Goal: Check status: Check status

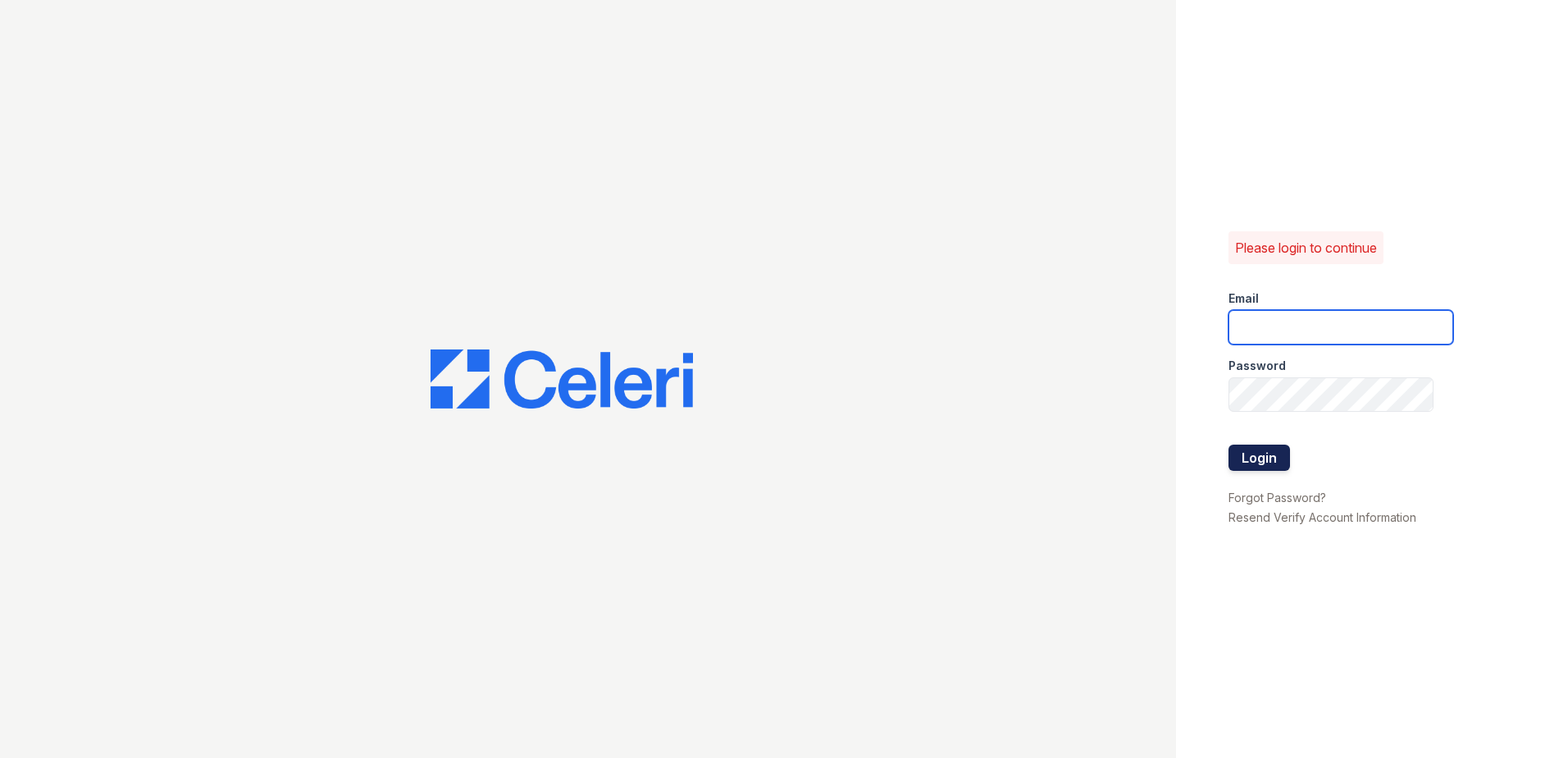
type input "morgan.am@cafmanagement.com"
click at [1258, 454] on button "Login" at bounding box center [1259, 458] width 61 height 26
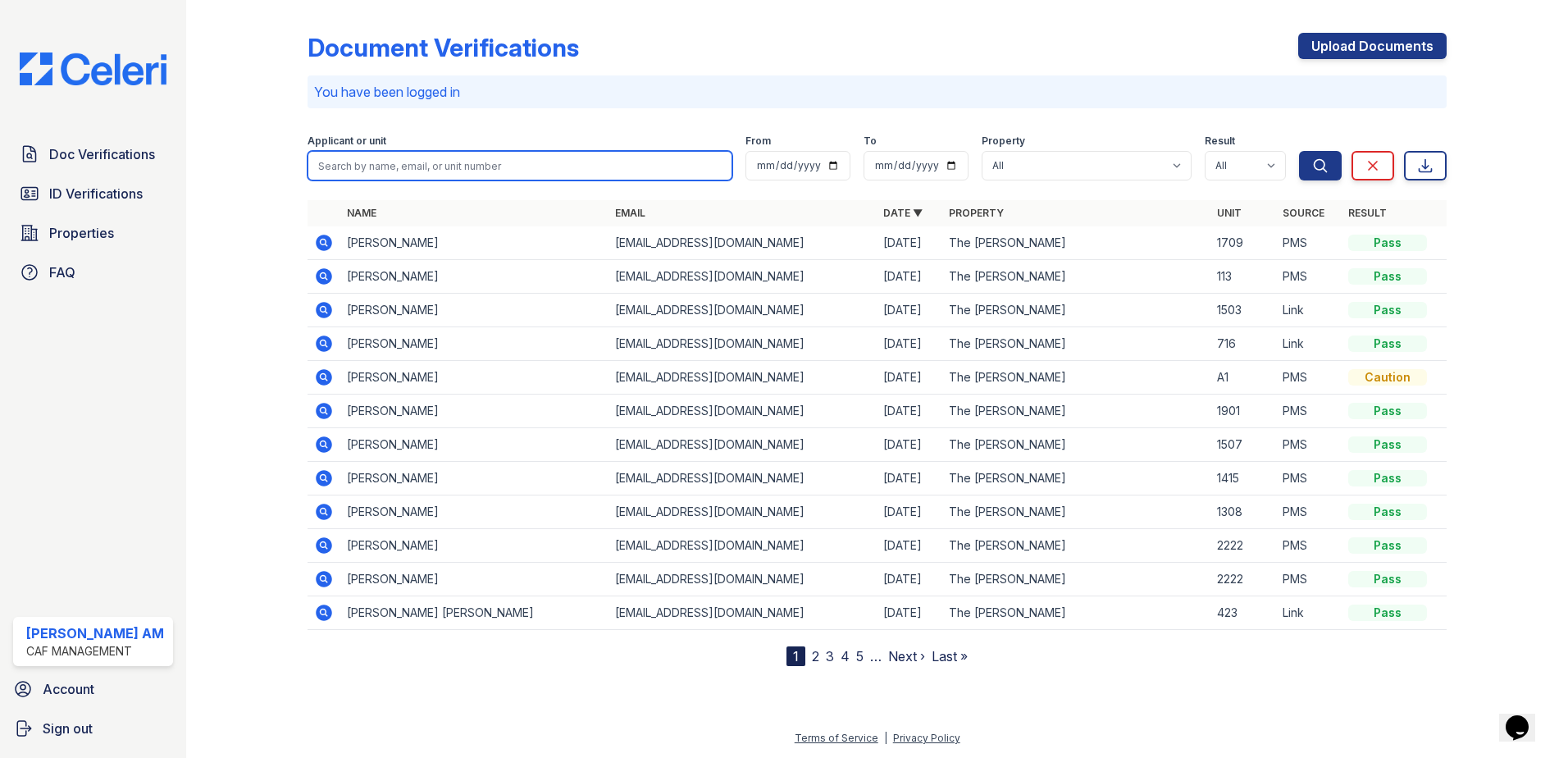
click at [399, 159] on input "search" at bounding box center [520, 166] width 425 height 29
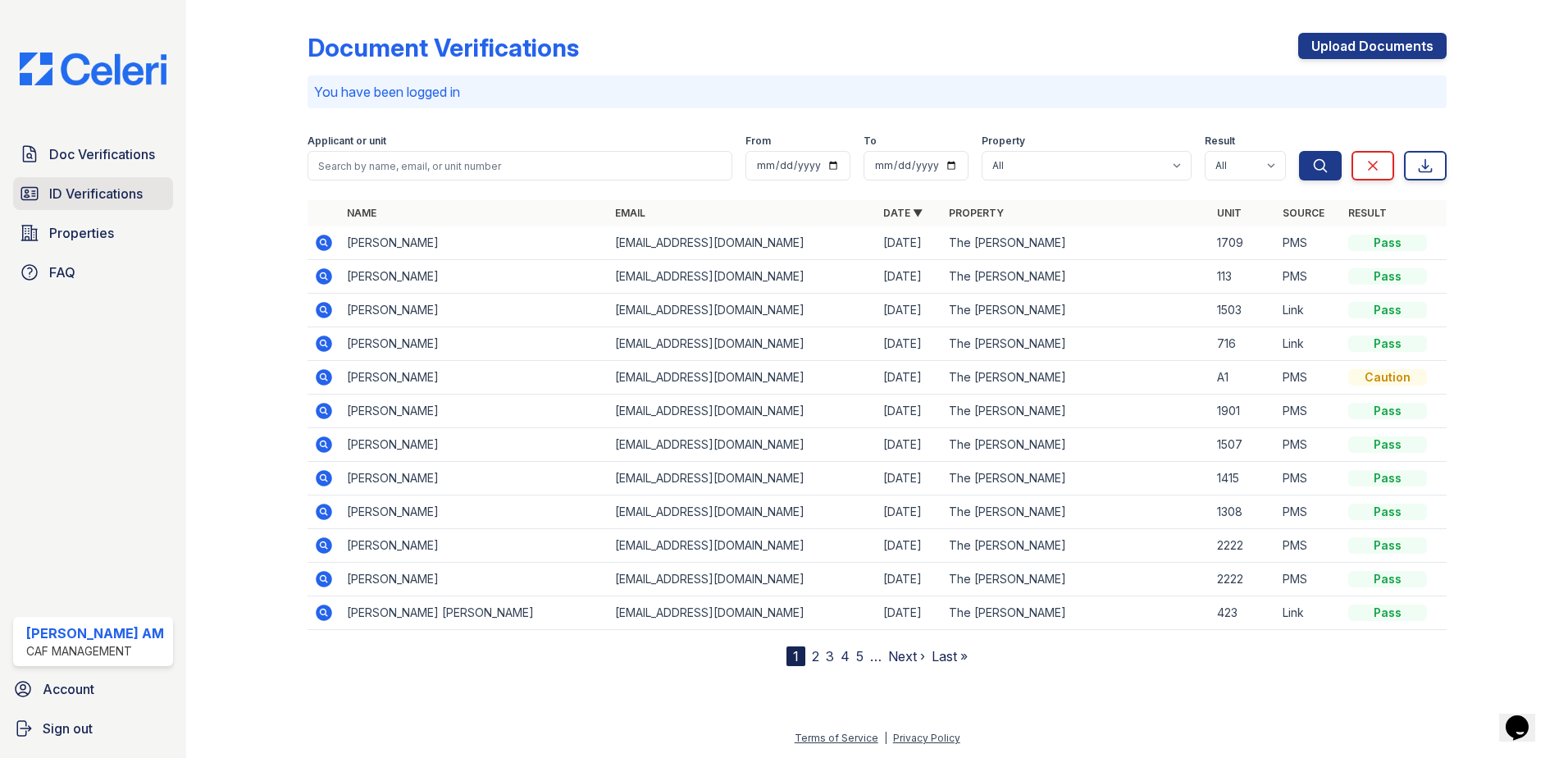
drag, startPoint x: 111, startPoint y: 196, endPoint x: 123, endPoint y: 191, distance: 13.0
click at [111, 196] on span "ID Verifications" at bounding box center [96, 193] width 93 height 20
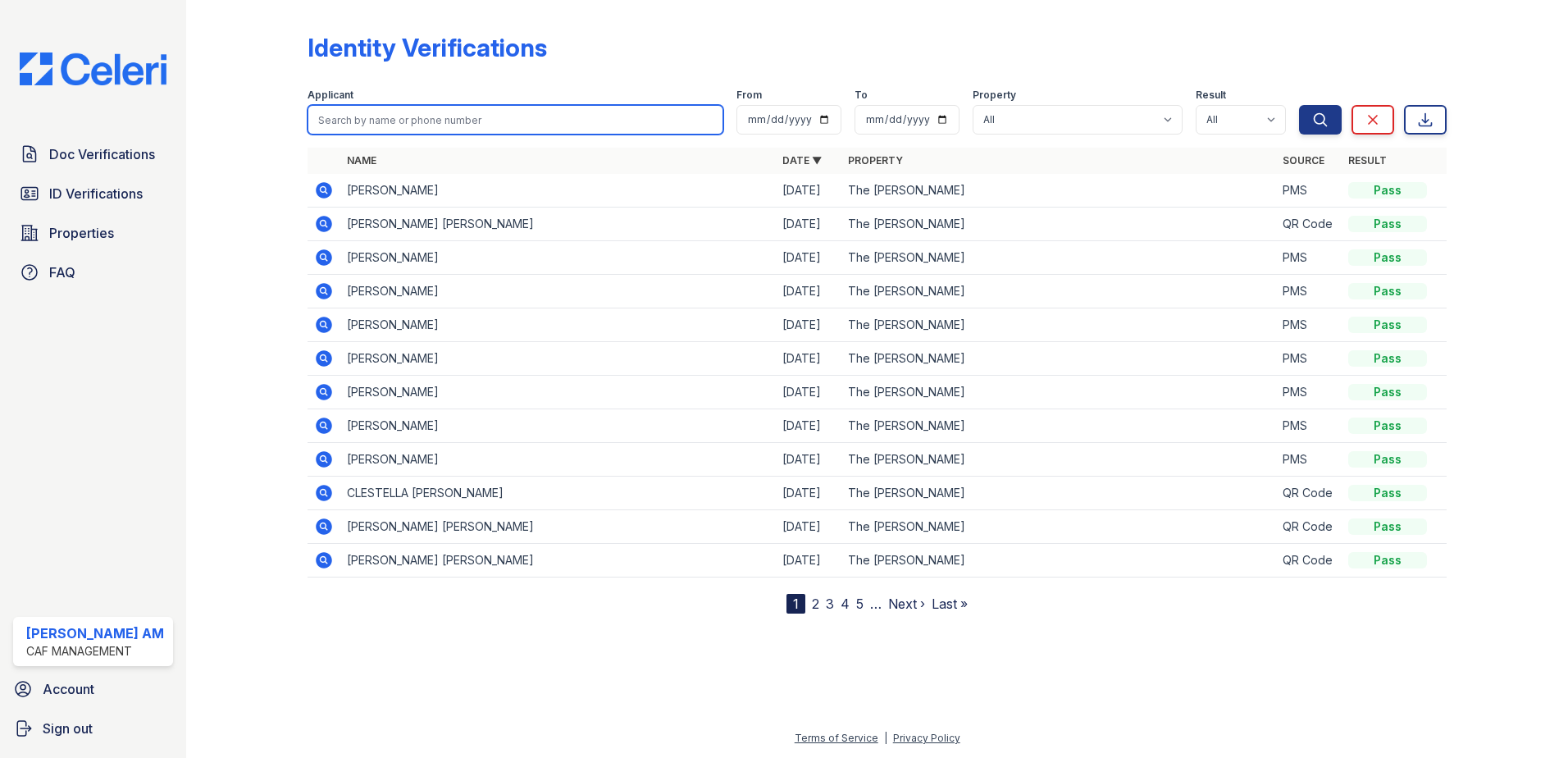
click at [374, 113] on input "search" at bounding box center [515, 119] width 416 height 29
paste input "Balderas Moreno, Juan Antonio"
type input "Balderas Moreno, Juan Antonio"
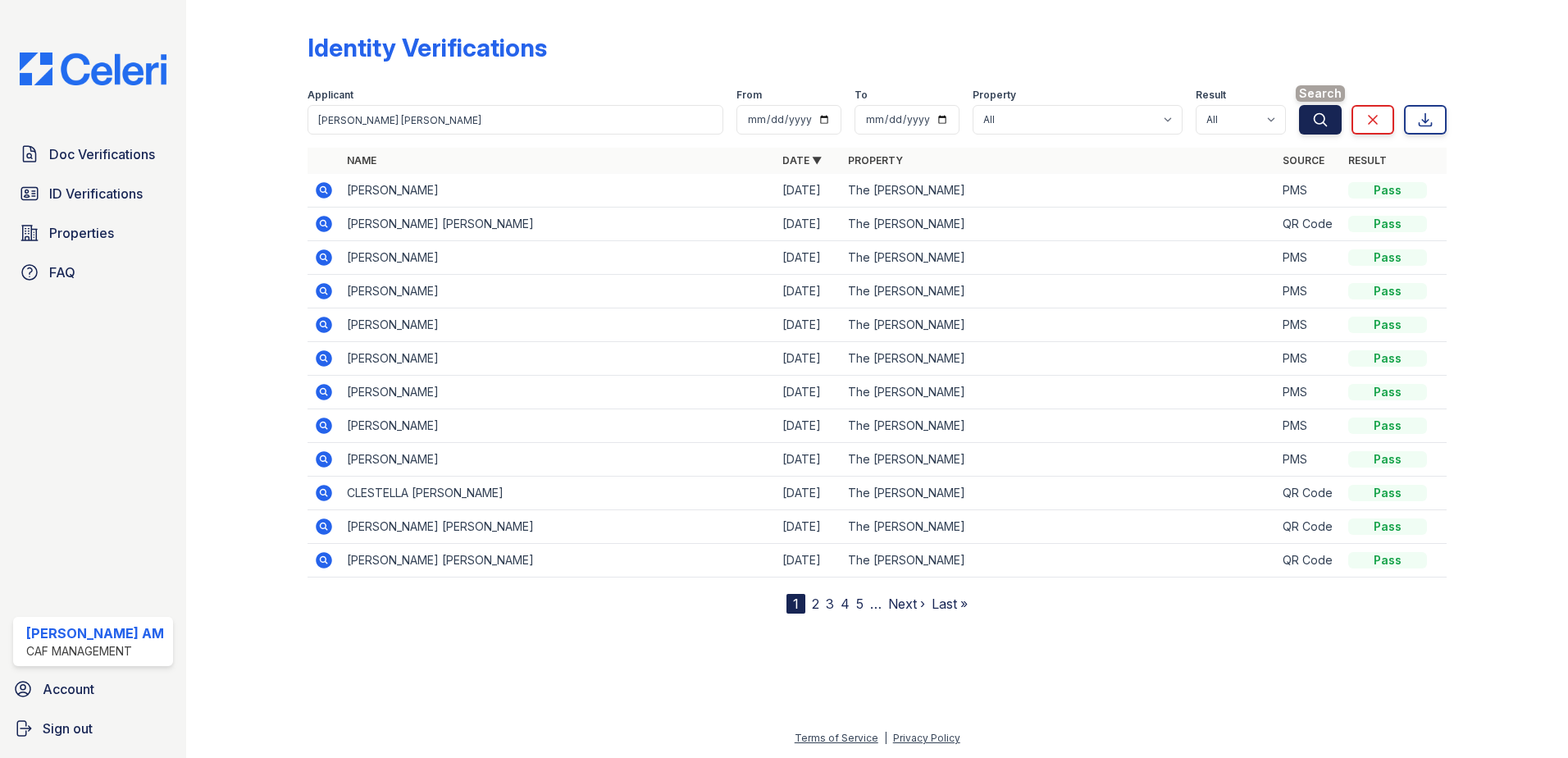
click at [1311, 117] on button "Search" at bounding box center [1320, 119] width 42 height 29
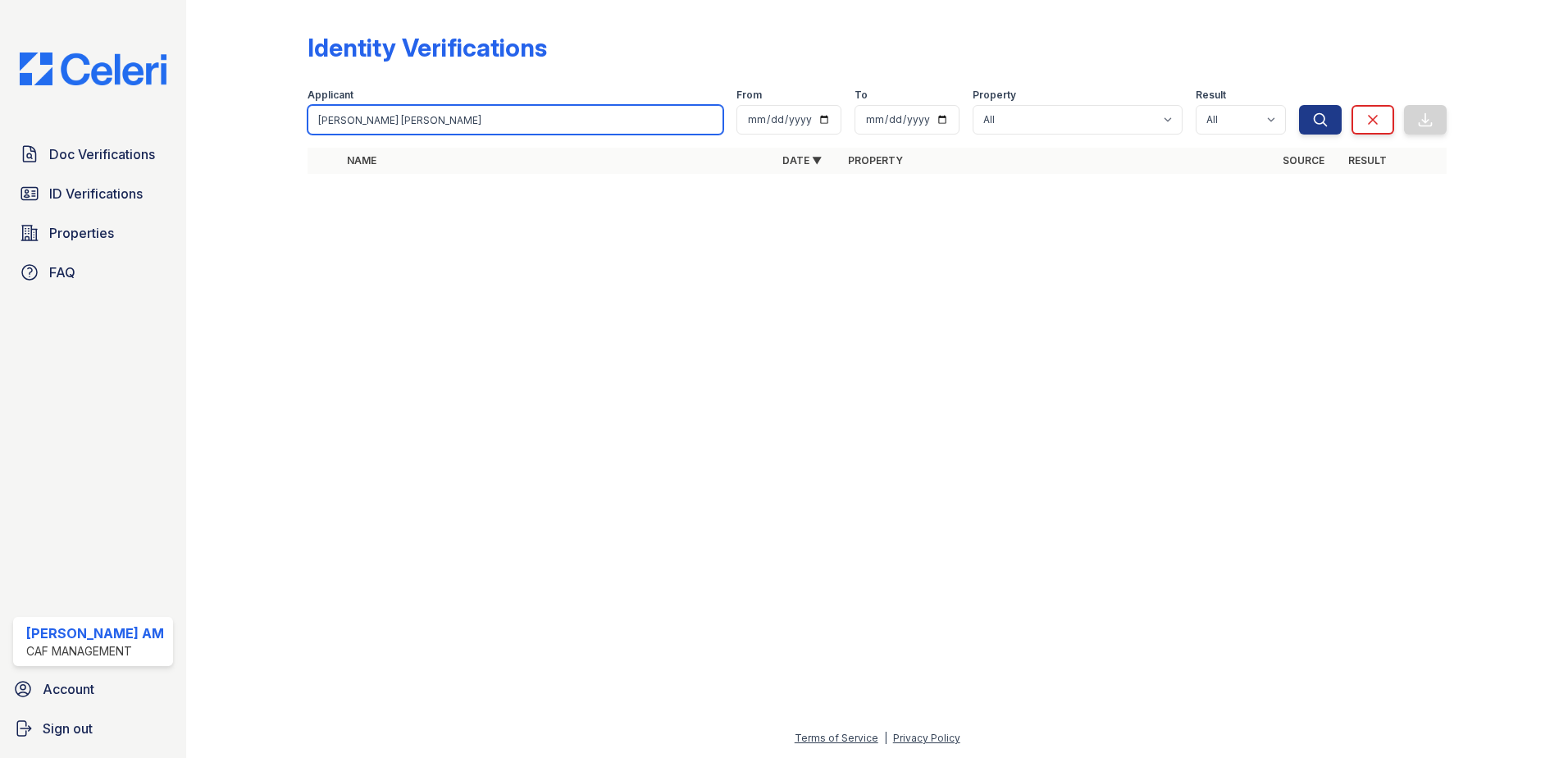
drag, startPoint x: 428, startPoint y: 121, endPoint x: 548, endPoint y: 125, distance: 120.1
click at [548, 125] on input "Balderas Moreno, Juan Antonio" at bounding box center [515, 119] width 416 height 29
drag, startPoint x: 398, startPoint y: 120, endPoint x: 359, endPoint y: 120, distance: 39.0
click at [359, 120] on input "Balderas Moreno, Juan" at bounding box center [515, 119] width 416 height 29
click at [362, 119] on input "Balderas, Juan" at bounding box center [515, 119] width 416 height 29
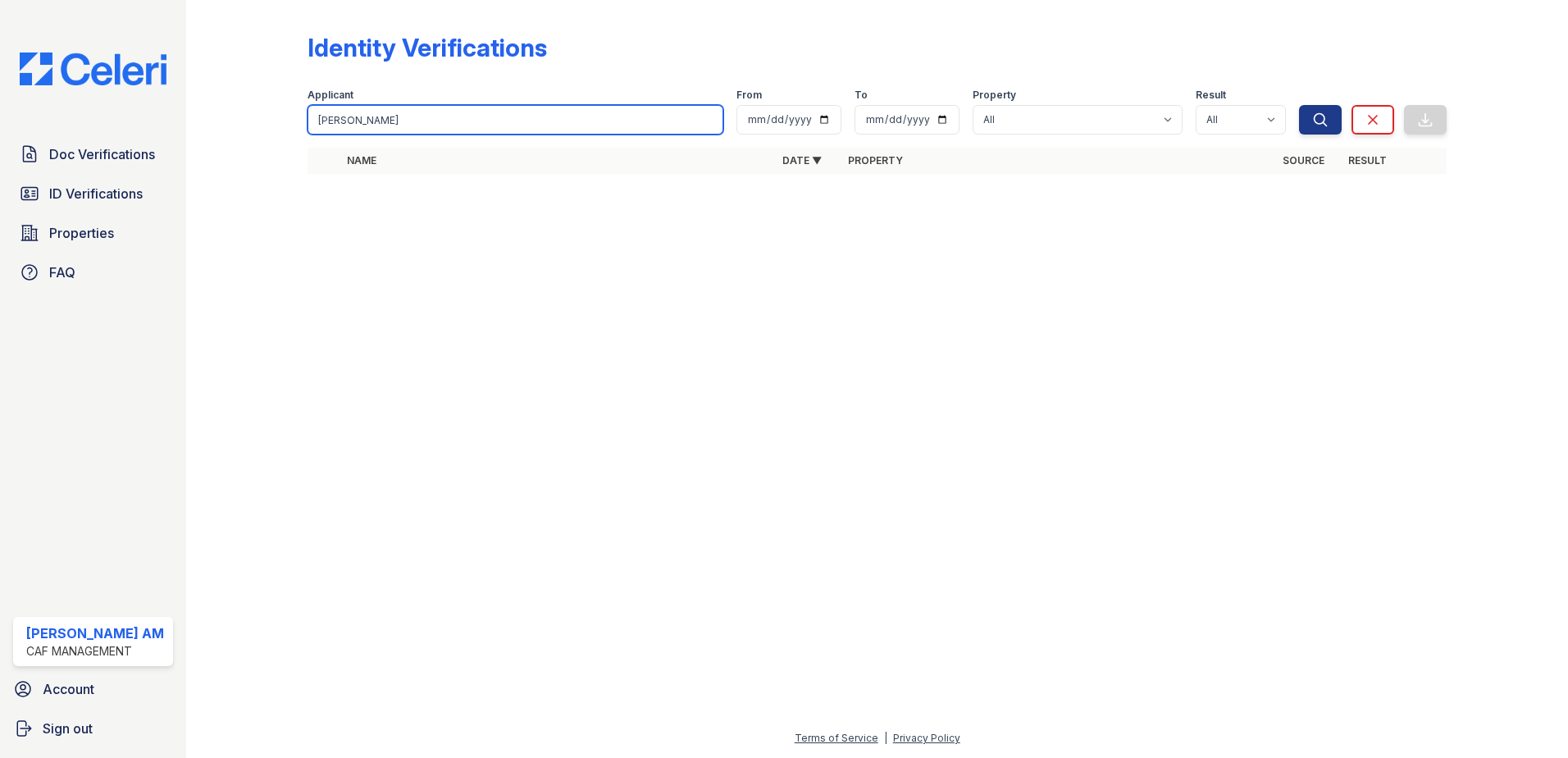
drag, startPoint x: 364, startPoint y: 121, endPoint x: 298, endPoint y: 117, distance: 66.1
click at [298, 117] on div "Identity Verifications Filter Applicant Balderas Juan From To Property All The …" at bounding box center [877, 108] width 1329 height 216
click at [344, 119] on input "Juan Balderas" at bounding box center [515, 119] width 416 height 29
click at [535, 119] on input "Juan Balderas" at bounding box center [515, 119] width 416 height 29
type input "Juan Balderas"
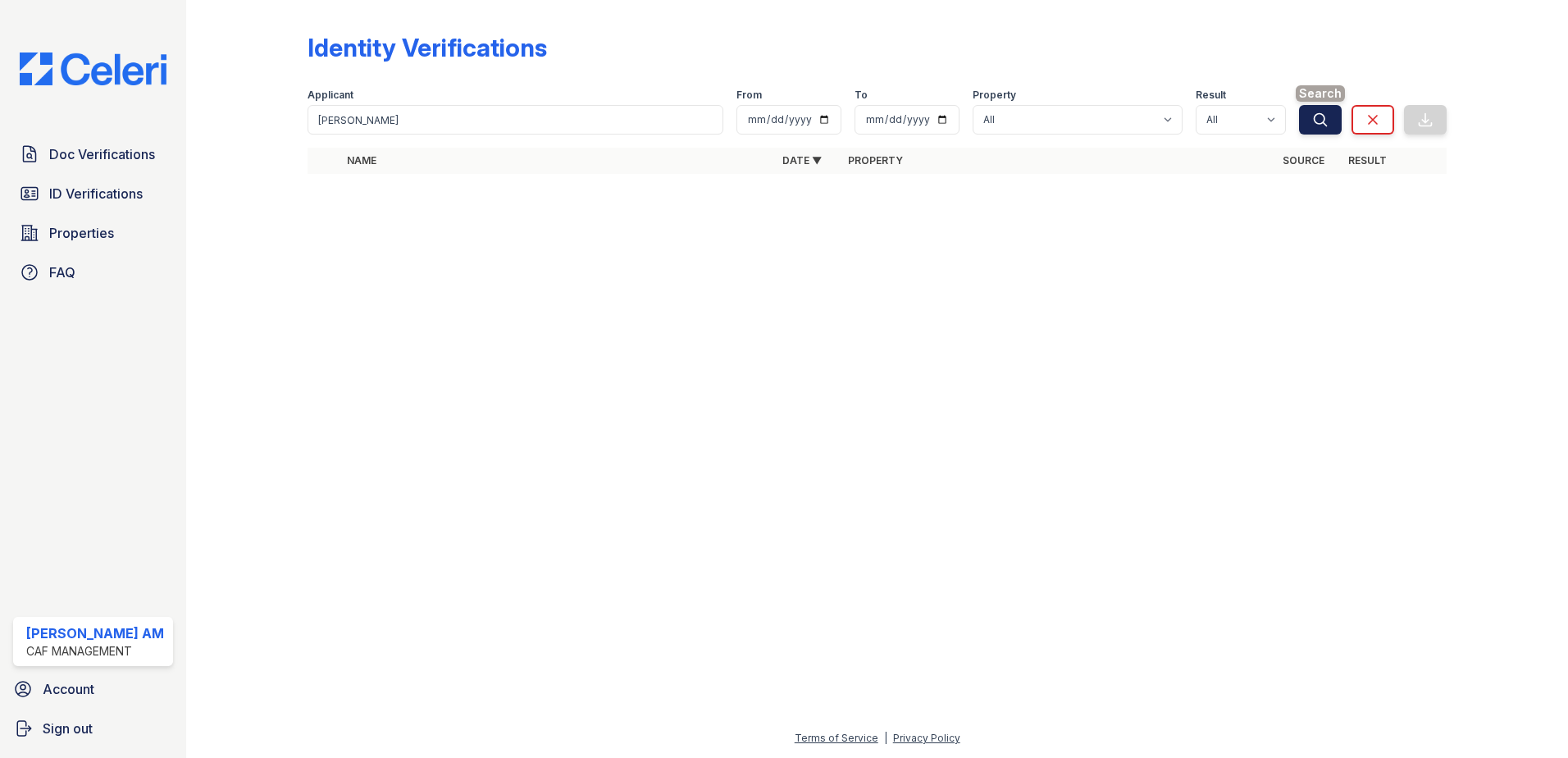
click at [1306, 119] on button "Search" at bounding box center [1320, 119] width 42 height 29
click at [1328, 118] on icon "submit" at bounding box center [1321, 119] width 16 height 16
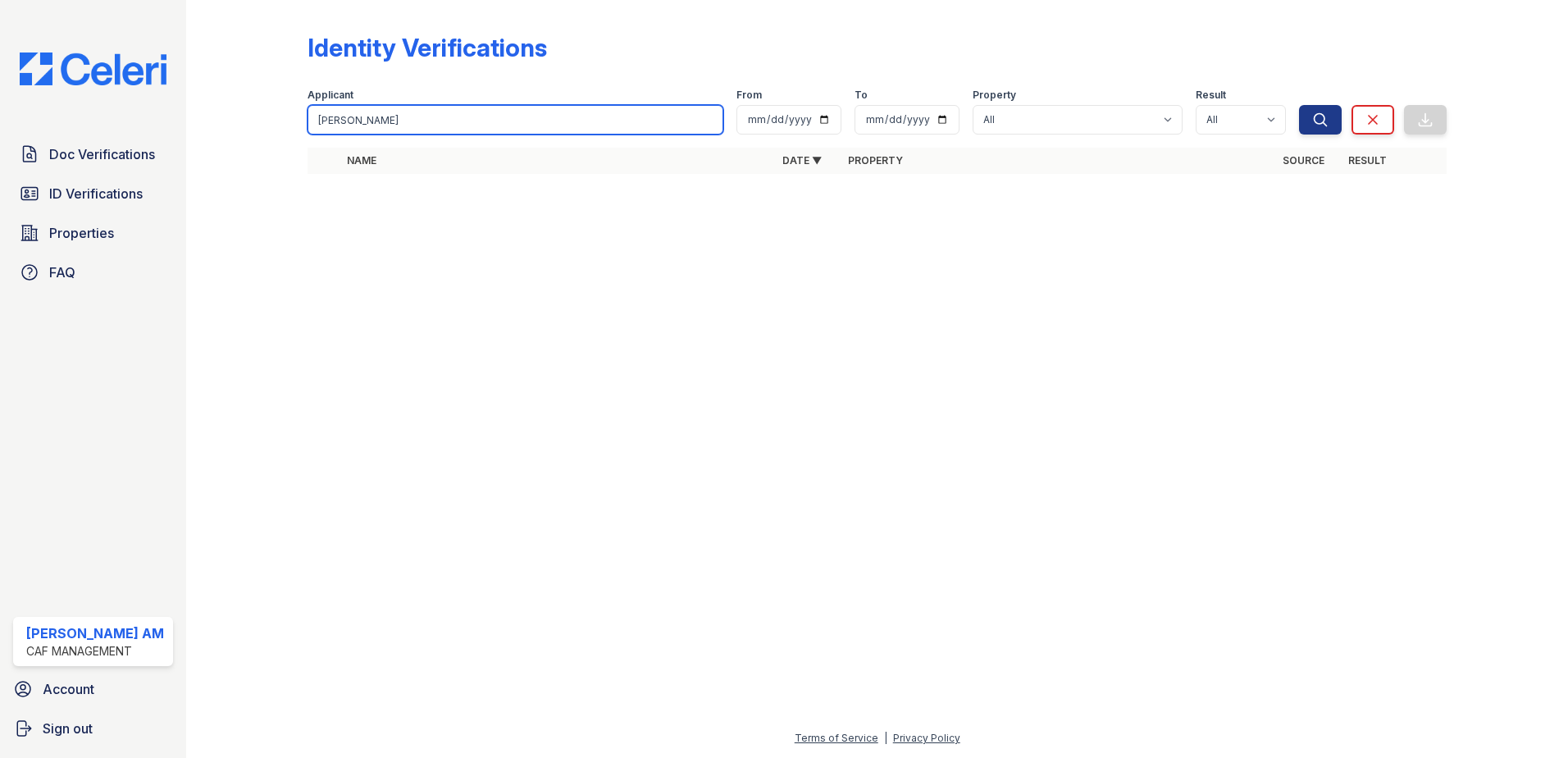
click at [444, 124] on input "Juan Balderas" at bounding box center [515, 119] width 416 height 29
click at [421, 116] on input "Juan Balderas" at bounding box center [515, 119] width 416 height 29
drag, startPoint x: 422, startPoint y: 121, endPoint x: 306, endPoint y: 119, distance: 116.0
click at [306, 119] on div "Identity Verifications Filter Applicant Juan Balderas From To Property All The …" at bounding box center [877, 108] width 1329 height 216
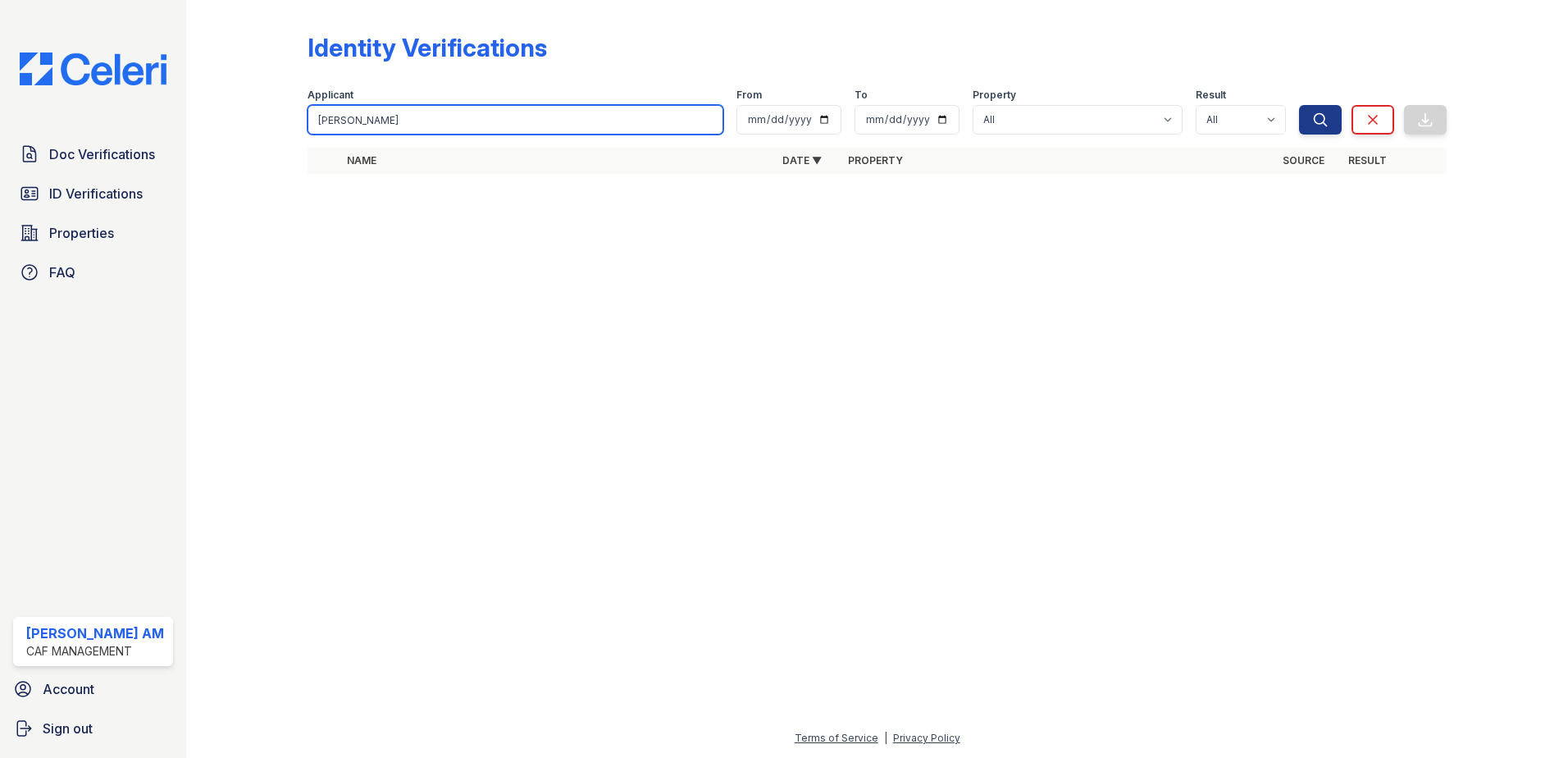
paste input "balderas moreno_idv_results_309544_202509052217.pdf"
type input "balderas moreno"
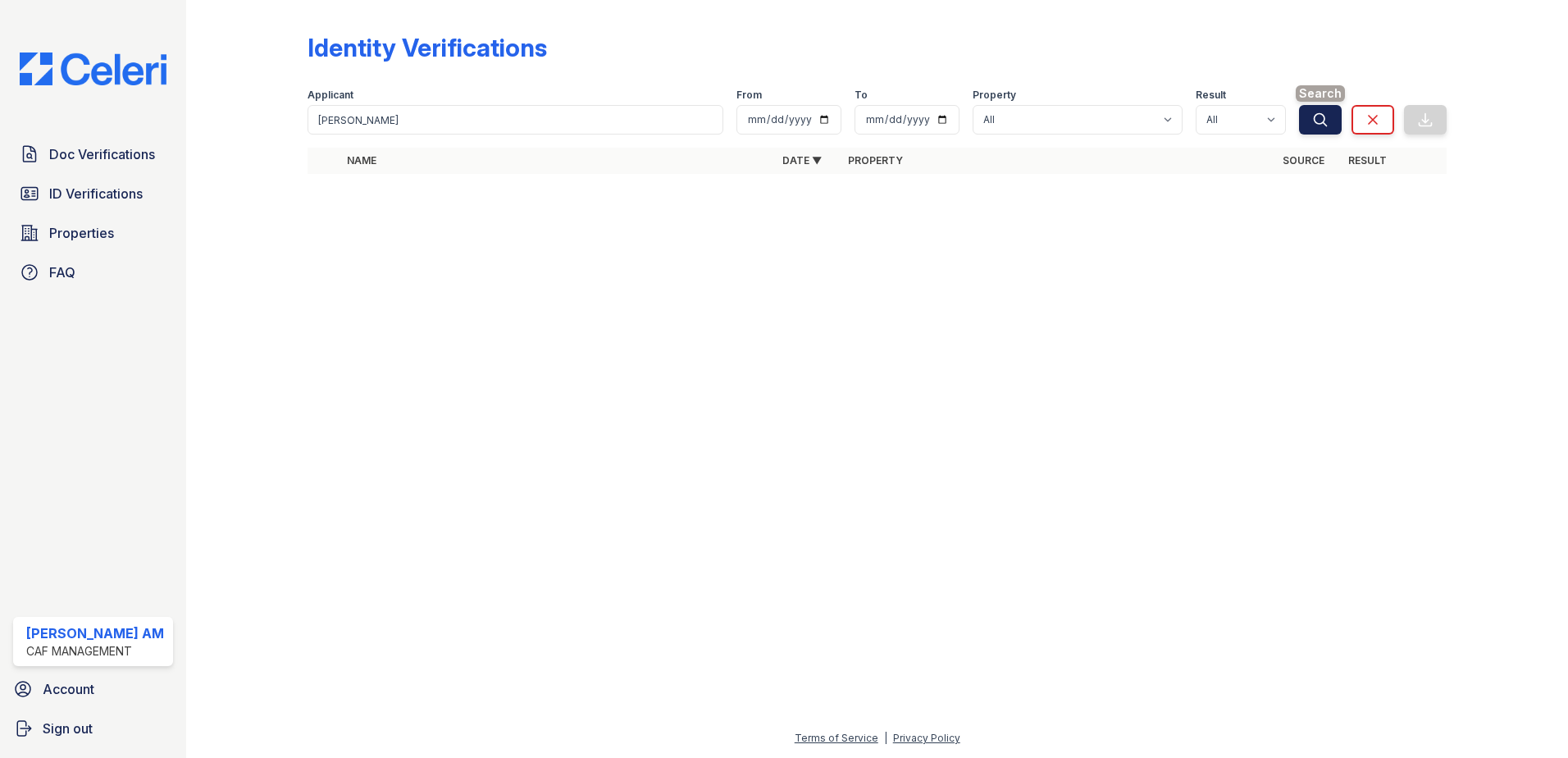
click at [1306, 121] on button "Search" at bounding box center [1320, 119] width 42 height 29
click at [623, 338] on div at bounding box center [877, 489] width 1329 height 479
click at [324, 194] on icon at bounding box center [323, 190] width 16 height 16
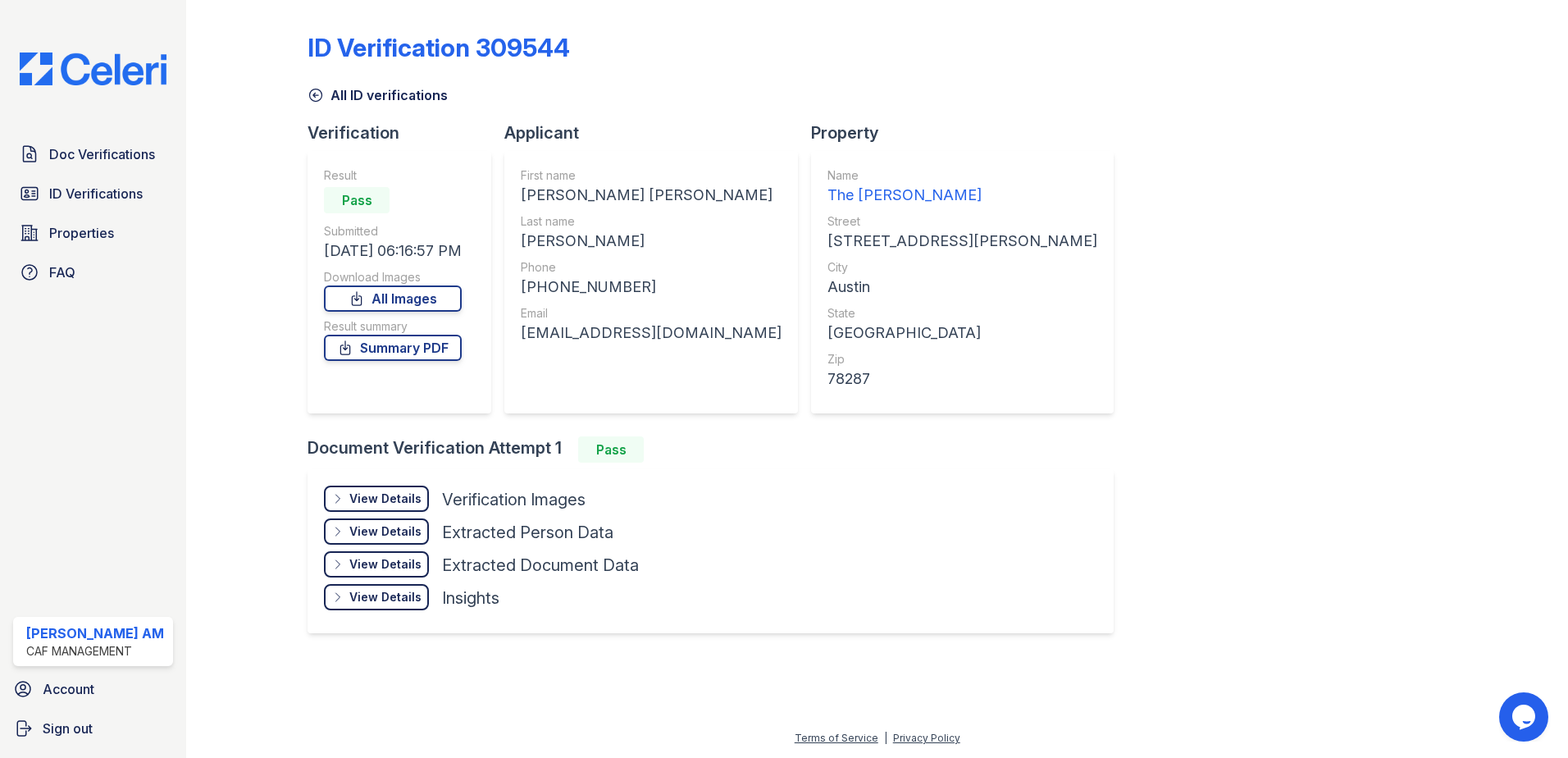
click at [1209, 416] on div "ID Verification 309544 All ID verifications Verification Result Pass Submitted …" at bounding box center [877, 331] width 1139 height 650
click at [1230, 400] on div "ID Verification 309544 All ID verifications Verification Result Pass Submitted …" at bounding box center [877, 331] width 1139 height 650
click at [1251, 396] on div "ID Verification 309544 All ID verifications Verification Result Pass Submitted …" at bounding box center [877, 331] width 1139 height 650
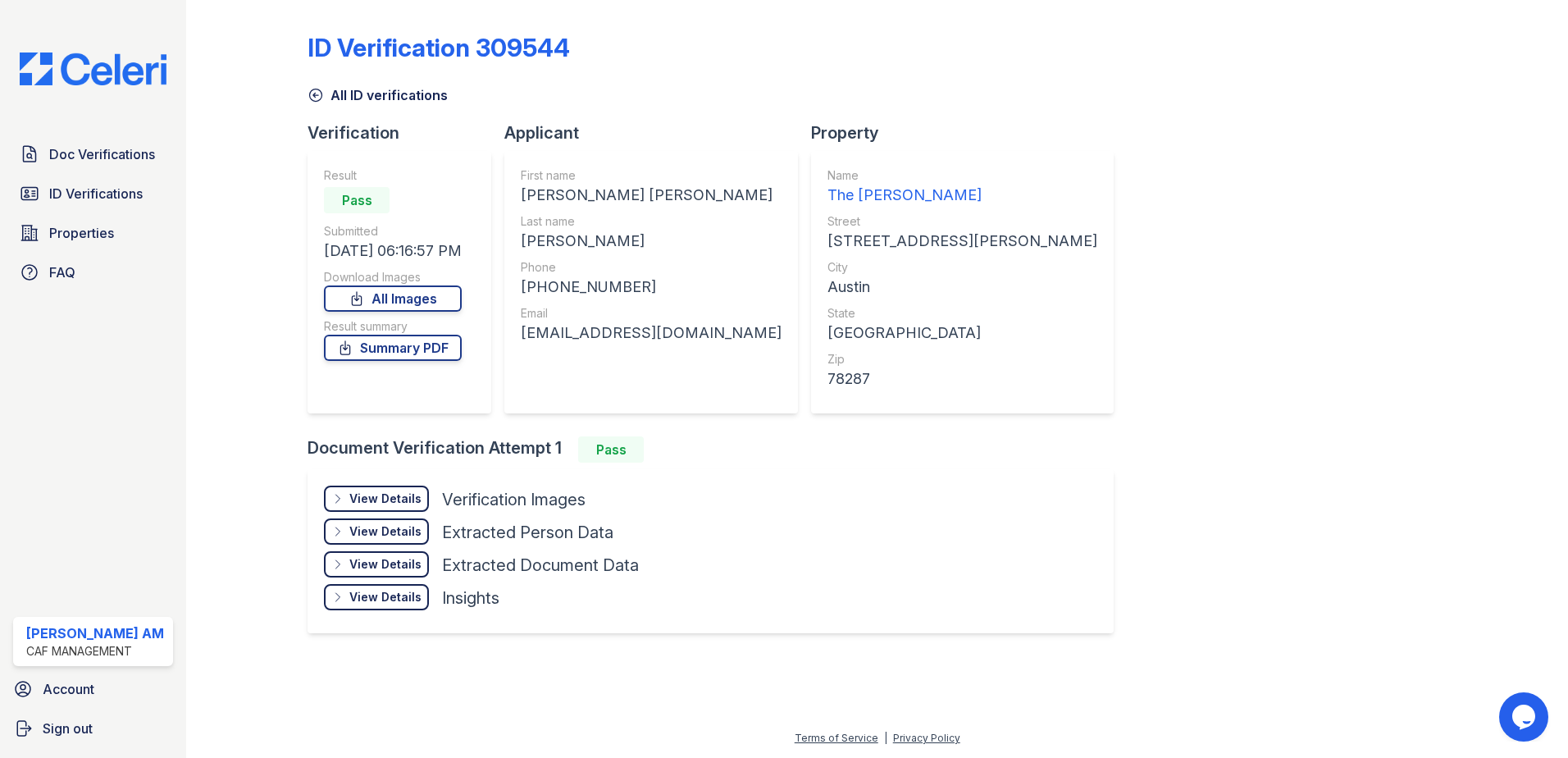
click at [1276, 382] on div "ID Verification 309544 All ID verifications Verification Result Pass Submitted …" at bounding box center [877, 331] width 1139 height 650
click at [1280, 375] on div "ID Verification 309544 All ID verifications Verification Result Pass Submitted …" at bounding box center [877, 331] width 1139 height 650
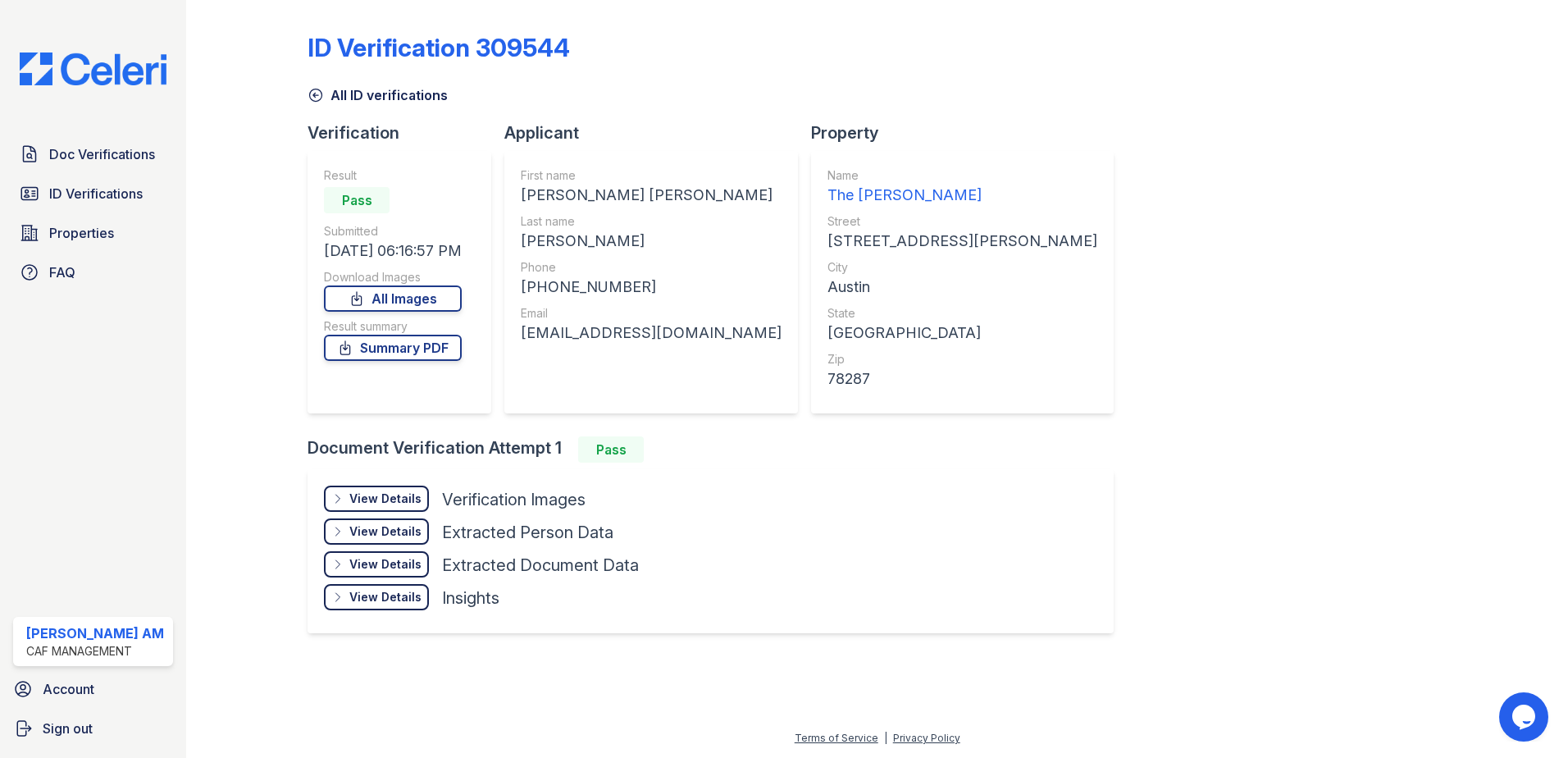
click at [240, 356] on div at bounding box center [260, 331] width 95 height 650
click at [227, 337] on div at bounding box center [260, 331] width 95 height 650
click at [213, 324] on div at bounding box center [260, 331] width 95 height 650
click at [222, 410] on div at bounding box center [260, 331] width 95 height 650
click at [240, 399] on div at bounding box center [260, 331] width 95 height 650
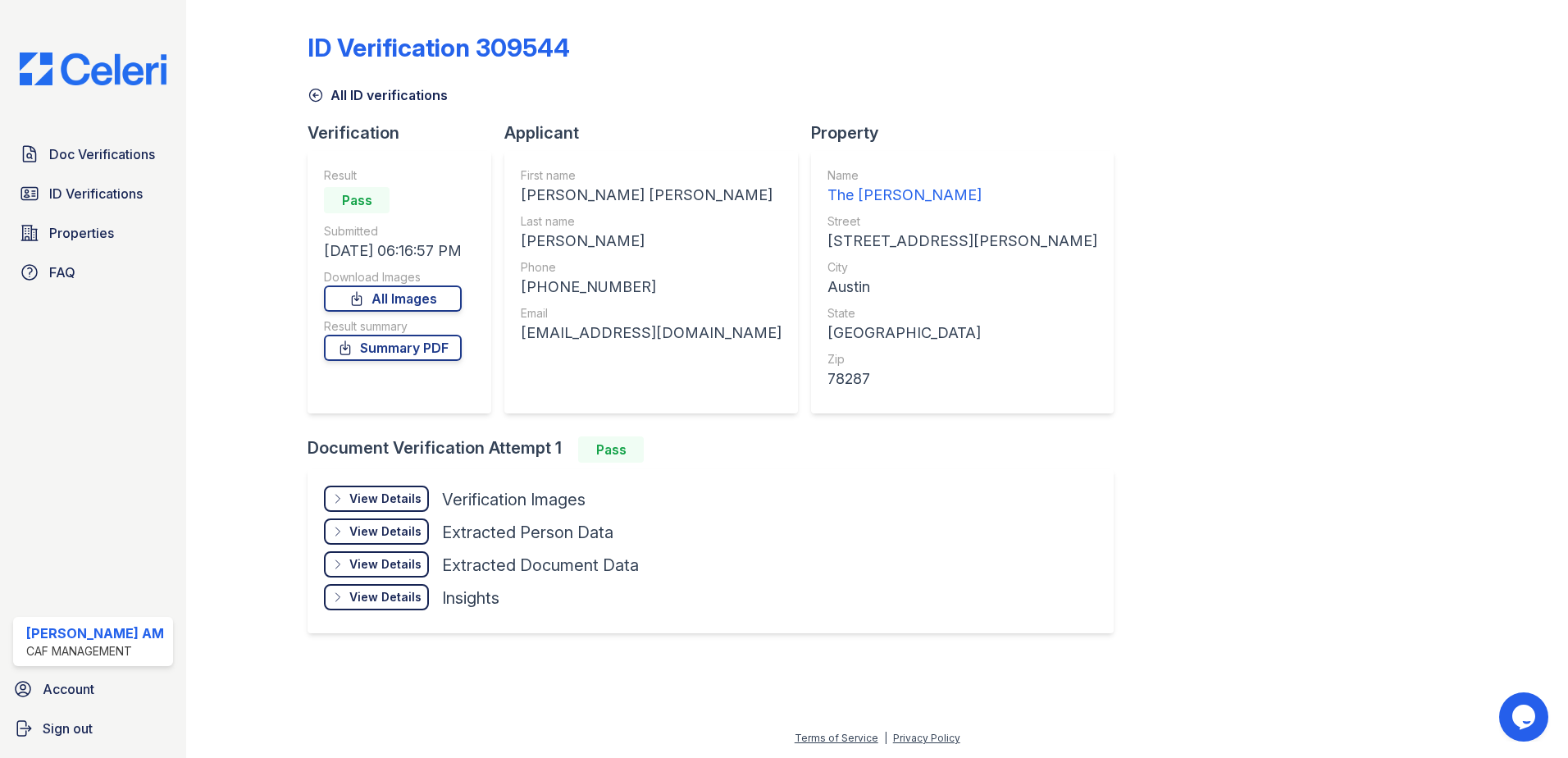
click at [240, 399] on div at bounding box center [260, 331] width 95 height 650
click at [234, 391] on div at bounding box center [260, 331] width 95 height 650
click at [389, 493] on div "View Details" at bounding box center [385, 498] width 72 height 16
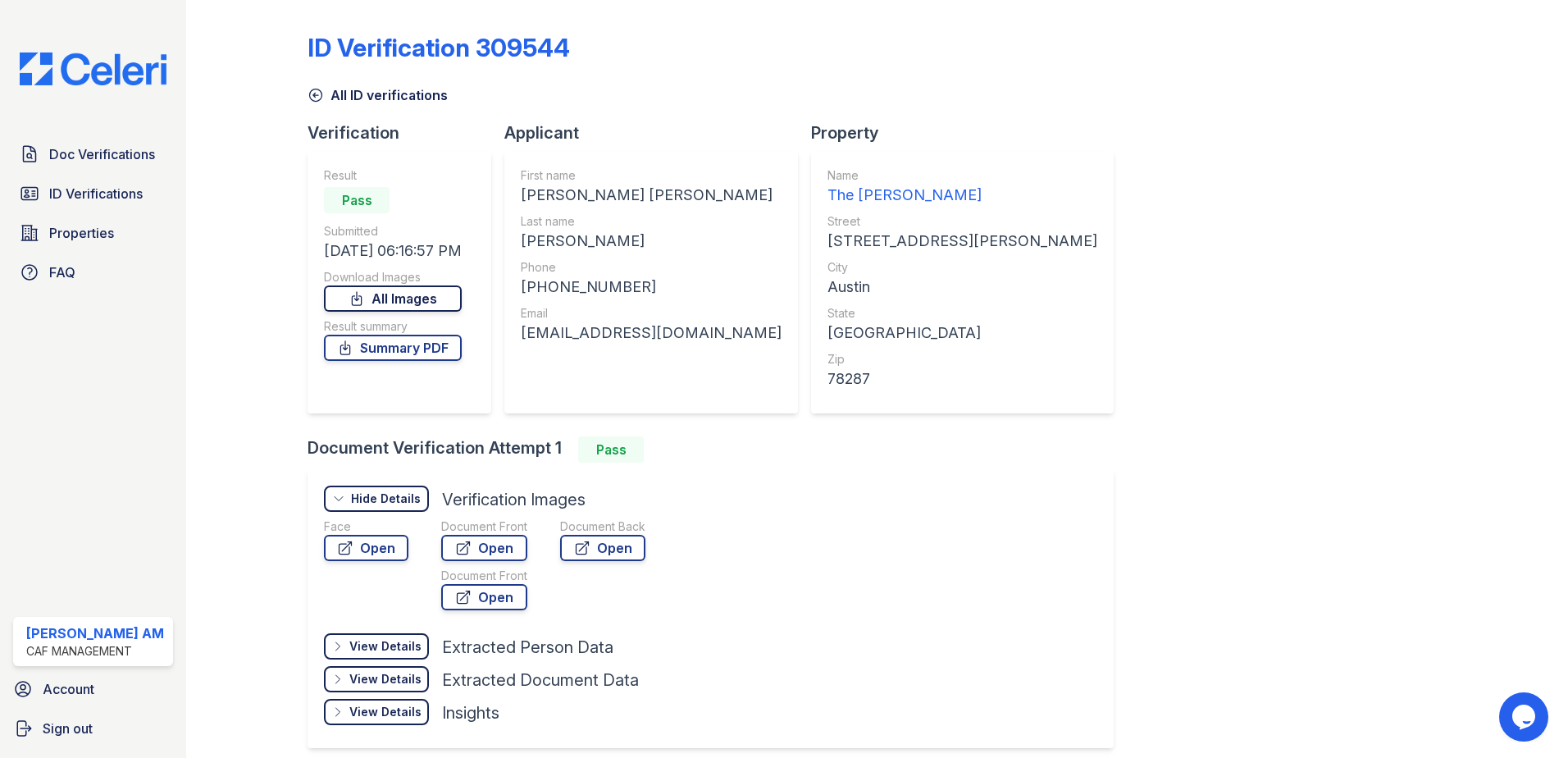
click at [401, 293] on link "All Images" at bounding box center [393, 299] width 138 height 26
